Goal: Task Accomplishment & Management: Manage account settings

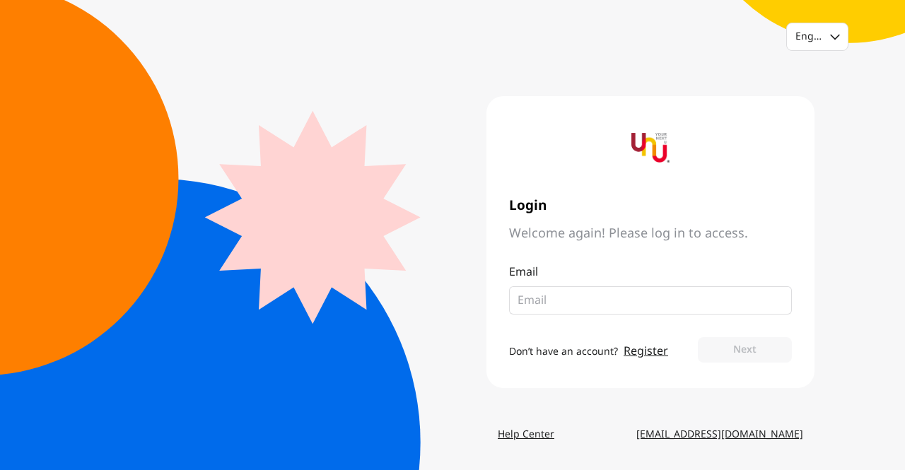
type input "[EMAIL_ADDRESS][DOMAIN_NAME]"
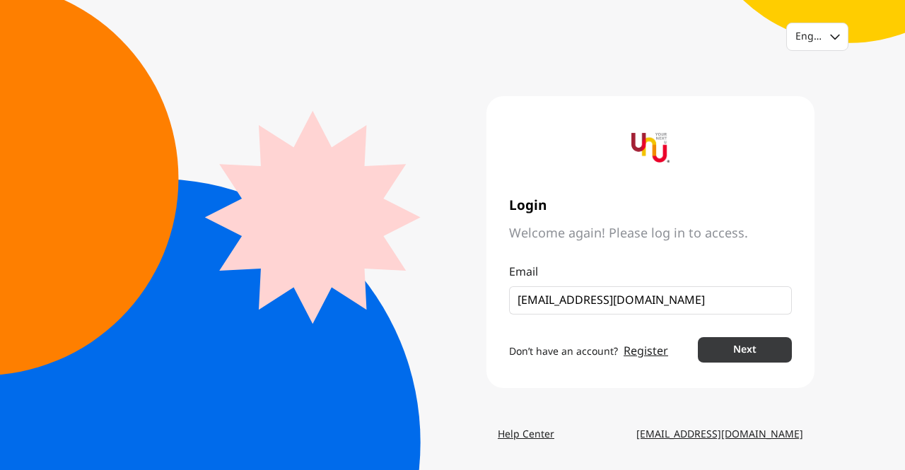
click at [781, 356] on button "Next" at bounding box center [745, 349] width 94 height 25
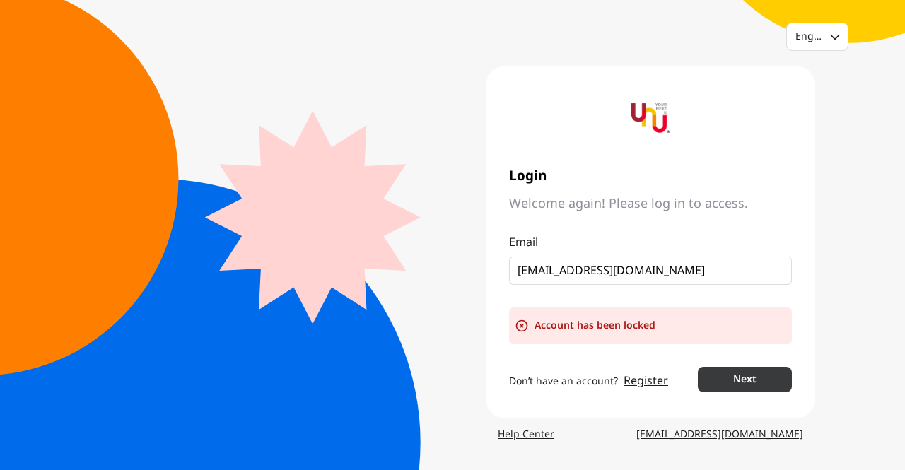
click at [754, 379] on button "Next" at bounding box center [745, 379] width 94 height 25
click at [754, 380] on button "Next" at bounding box center [745, 379] width 94 height 25
